Goal: Navigation & Orientation: Find specific page/section

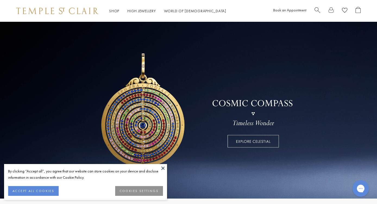
click at [49, 190] on button "ACCEPT ALL COOKIES" at bounding box center [33, 191] width 51 height 10
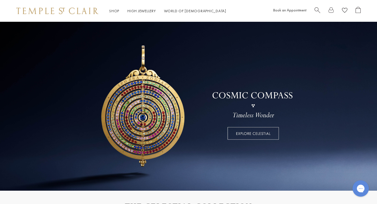
scroll to position [9, 0]
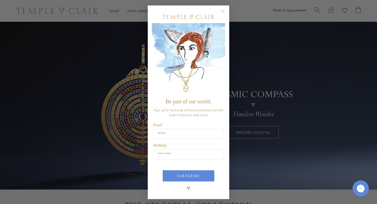
click at [222, 13] on circle "Close dialog" at bounding box center [223, 11] width 7 height 7
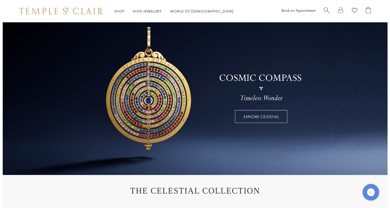
scroll to position [27, 0]
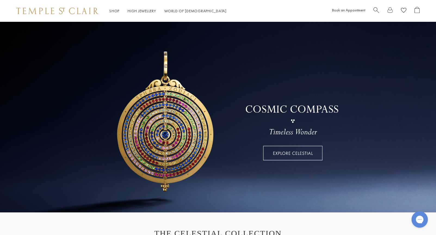
click at [287, 153] on link at bounding box center [218, 117] width 436 height 190
